Goal: Check status: Check status

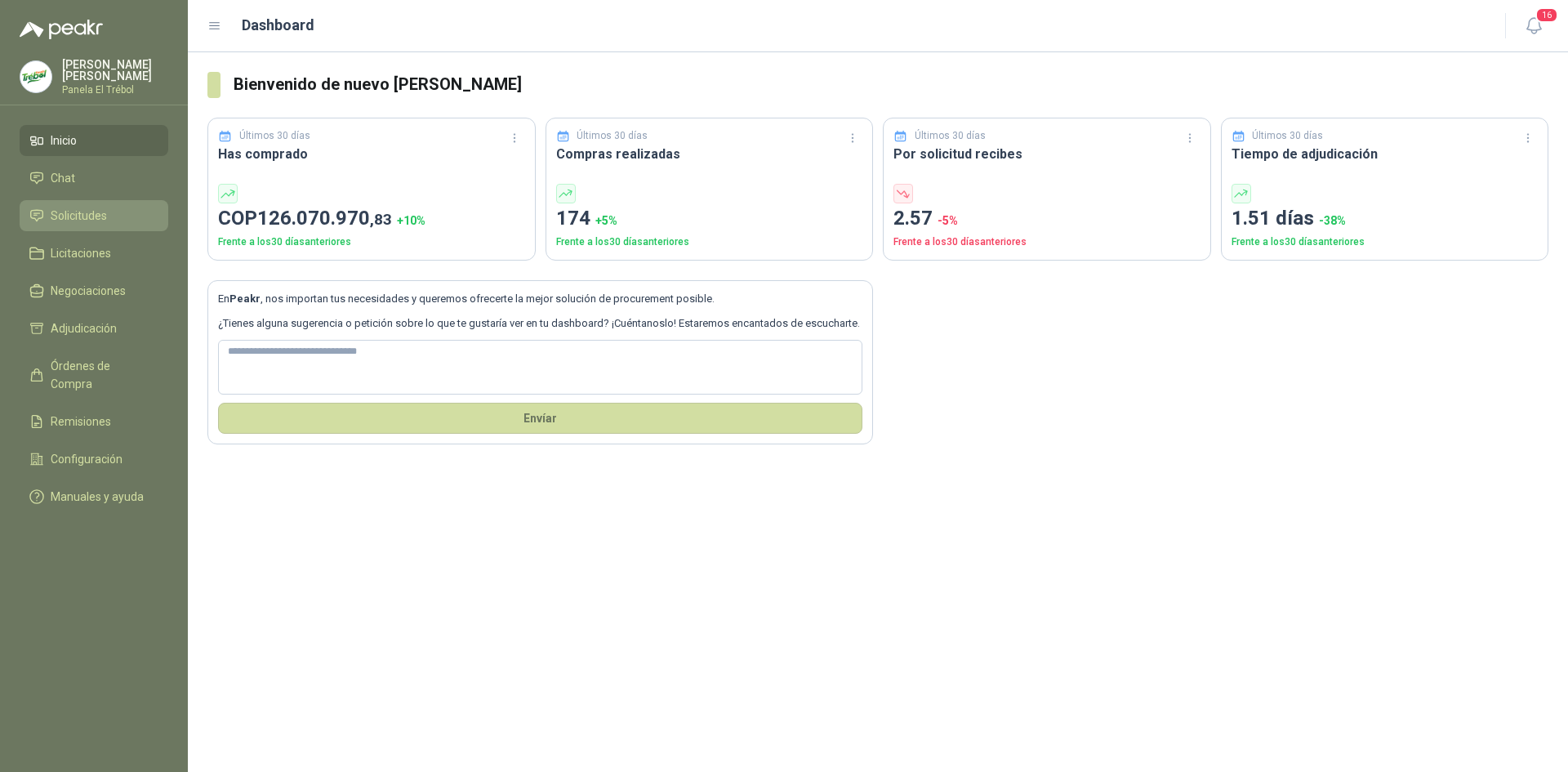
click at [77, 222] on span "Solicitudes" at bounding box center [78, 216] width 56 height 18
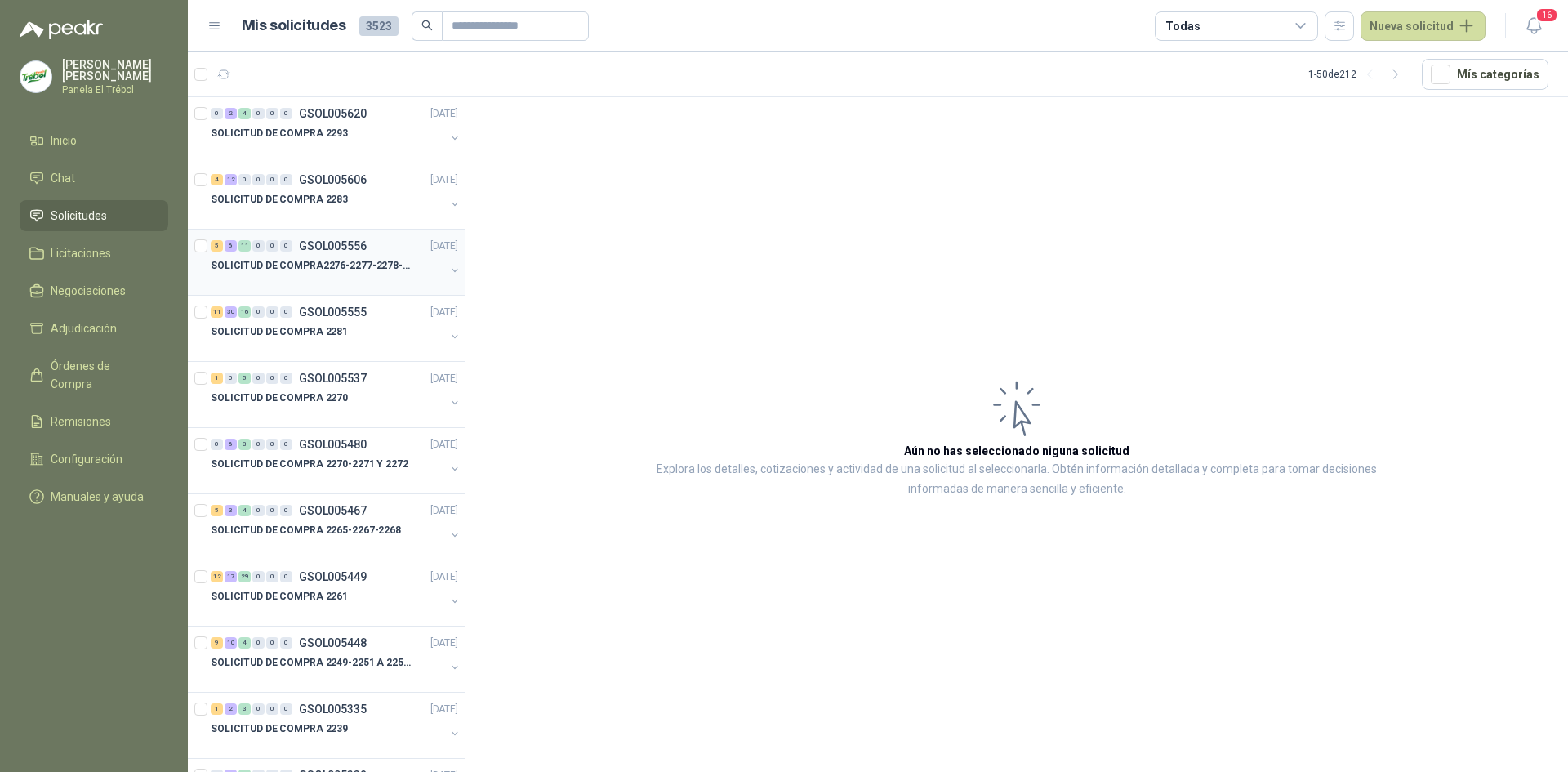
click at [448, 265] on button "button" at bounding box center [455, 271] width 13 height 13
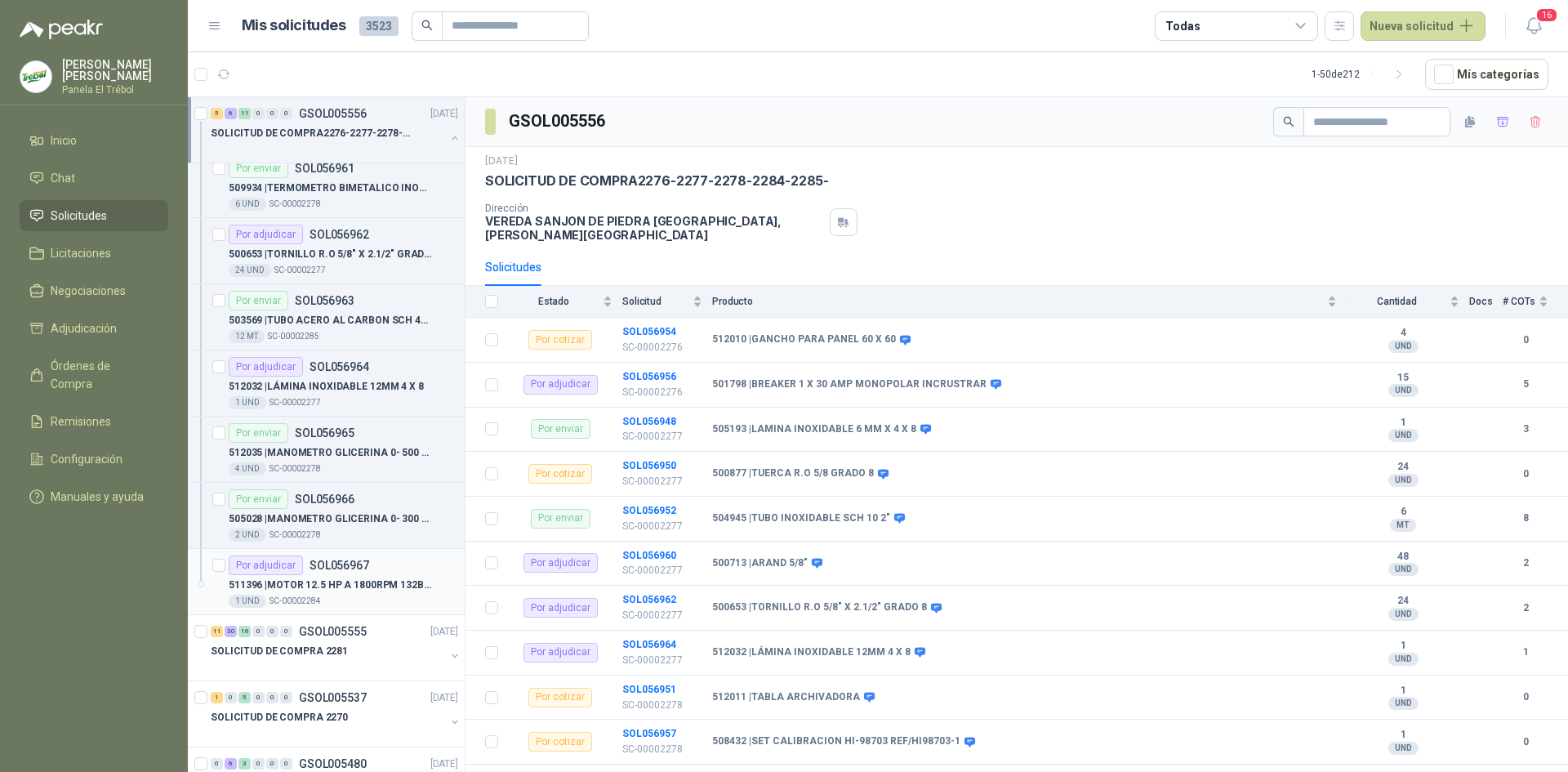
scroll to position [1144, 0]
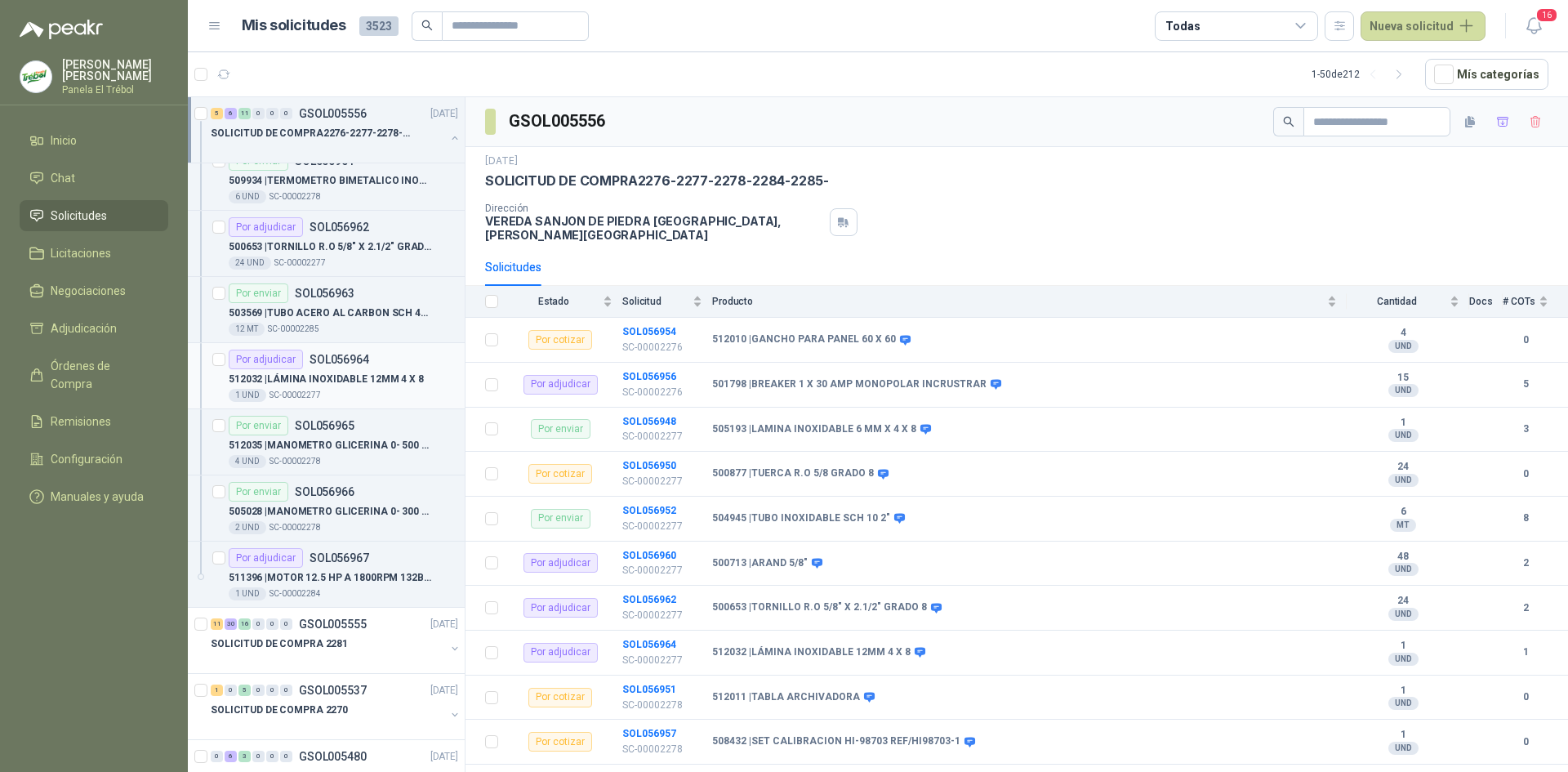
click at [328, 385] on p "512032 | LÁMINA INOXIDABLE 12MM 4 X 8" at bounding box center [327, 379] width 195 height 16
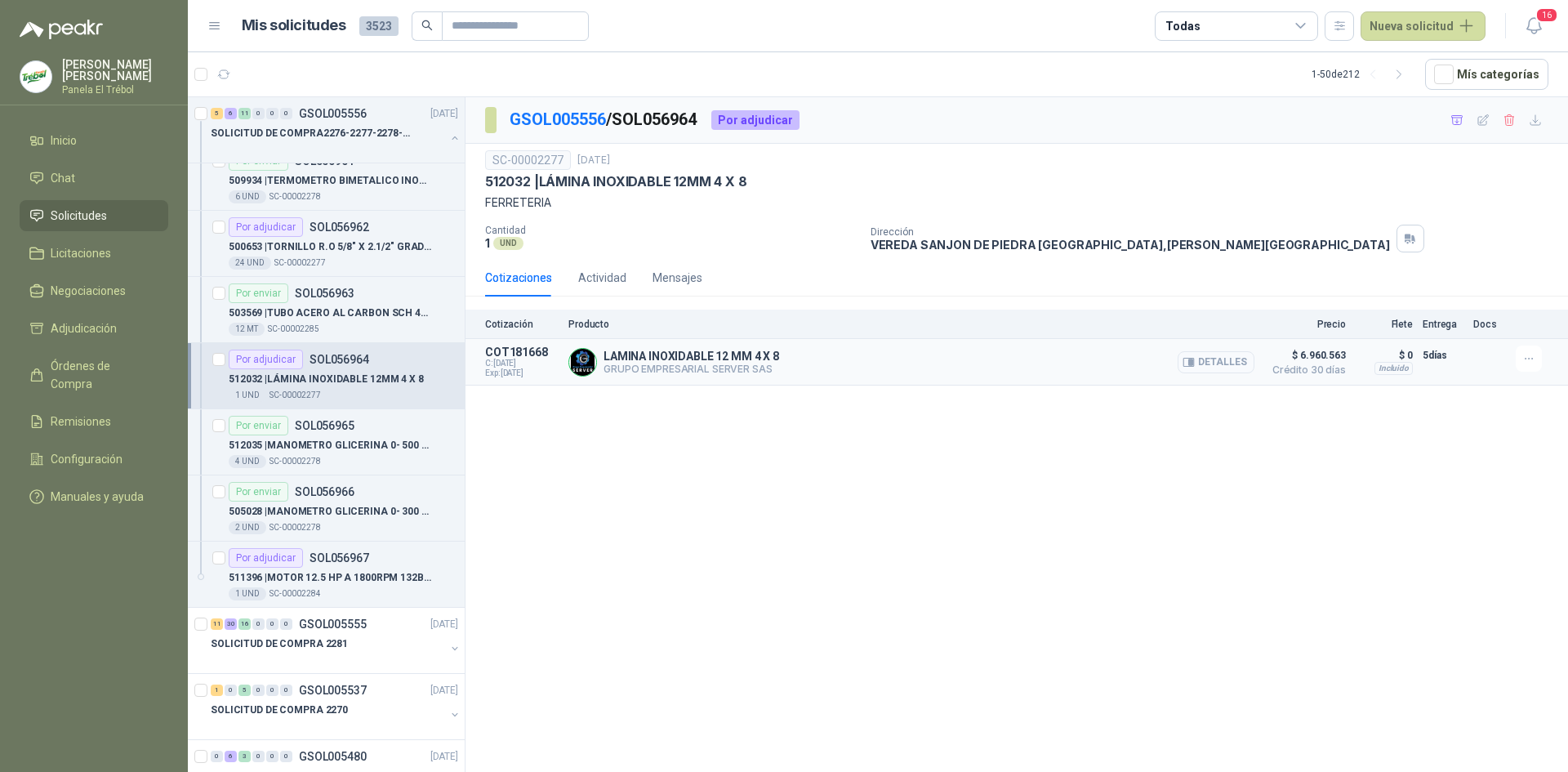
click at [1218, 358] on button "Detalles" at bounding box center [1216, 363] width 76 height 22
